Goal: Transaction & Acquisition: Obtain resource

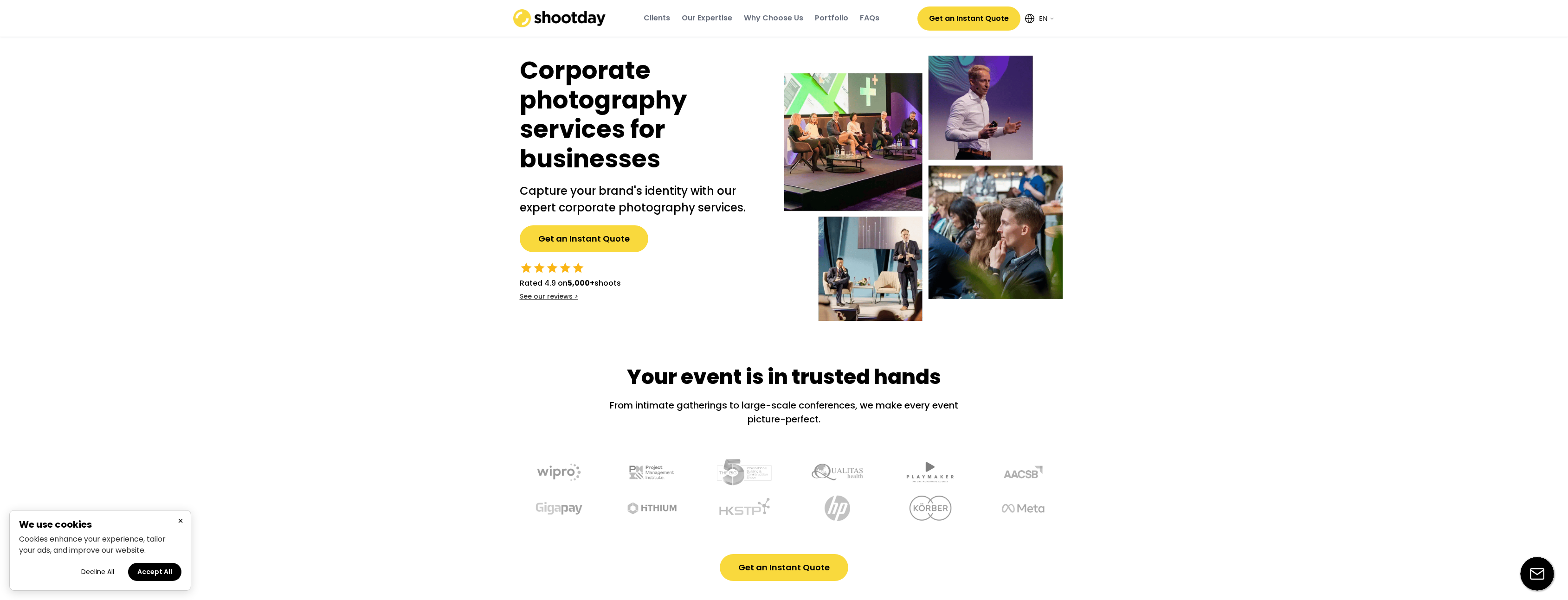
select select ""en""
click at [597, 246] on button "Get an Instant Quote" at bounding box center [584, 239] width 128 height 27
